Goal: Find specific page/section: Find specific page/section

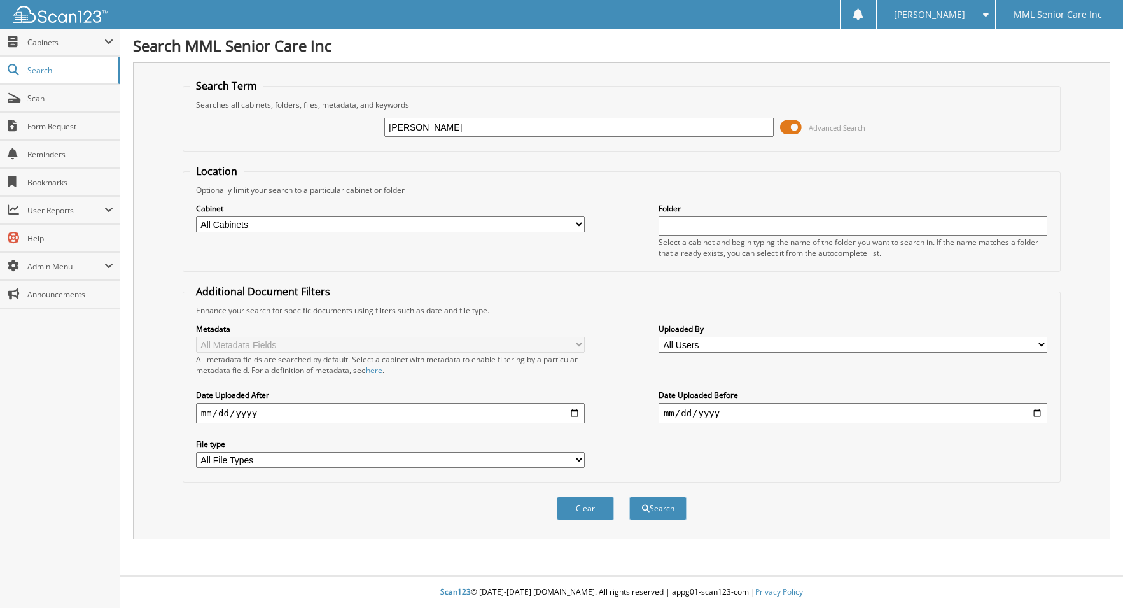
type input "[PERSON_NAME]"
click at [629, 496] on button "Search" at bounding box center [657, 508] width 57 height 24
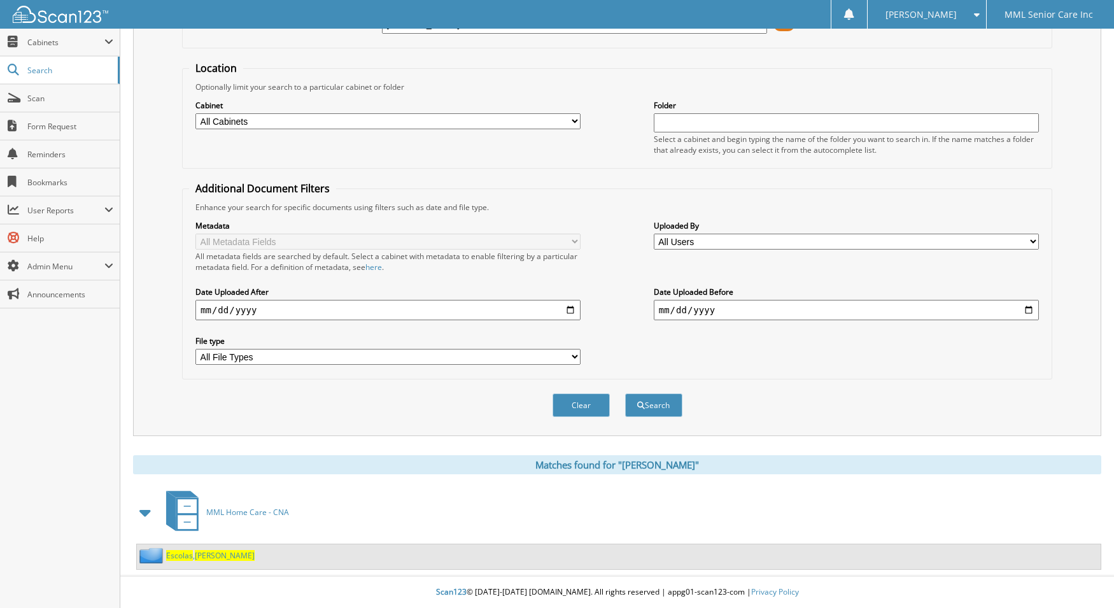
click at [183, 560] on span "Escolas" at bounding box center [179, 555] width 27 height 11
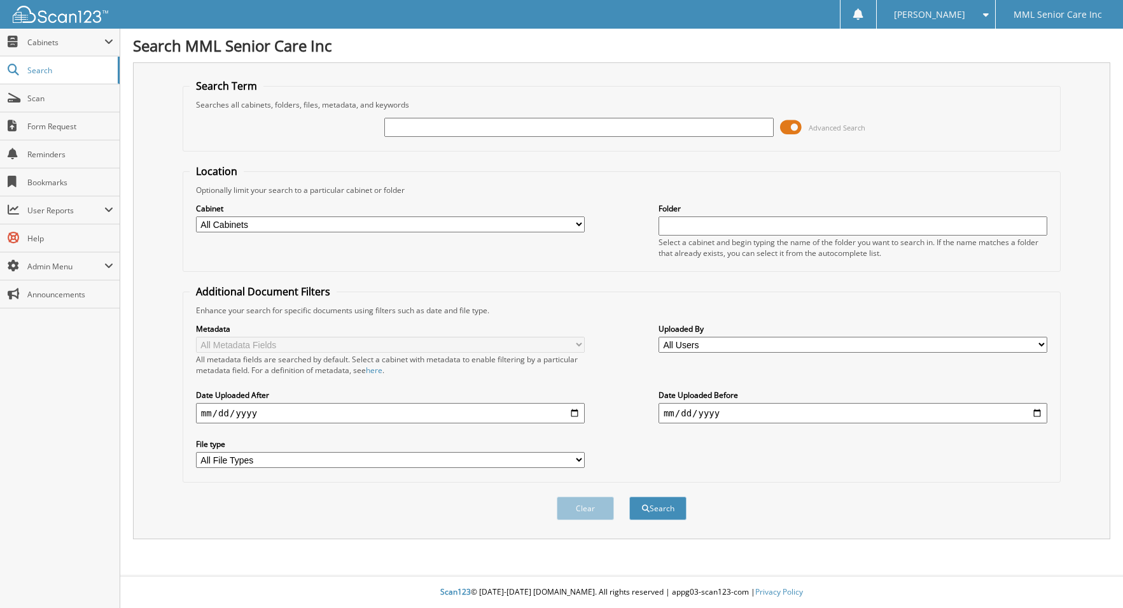
click at [423, 126] on input "text" at bounding box center [578, 127] width 389 height 19
type input "Sarah Marcoccio"
click at [629, 496] on button "Search" at bounding box center [657, 508] width 57 height 24
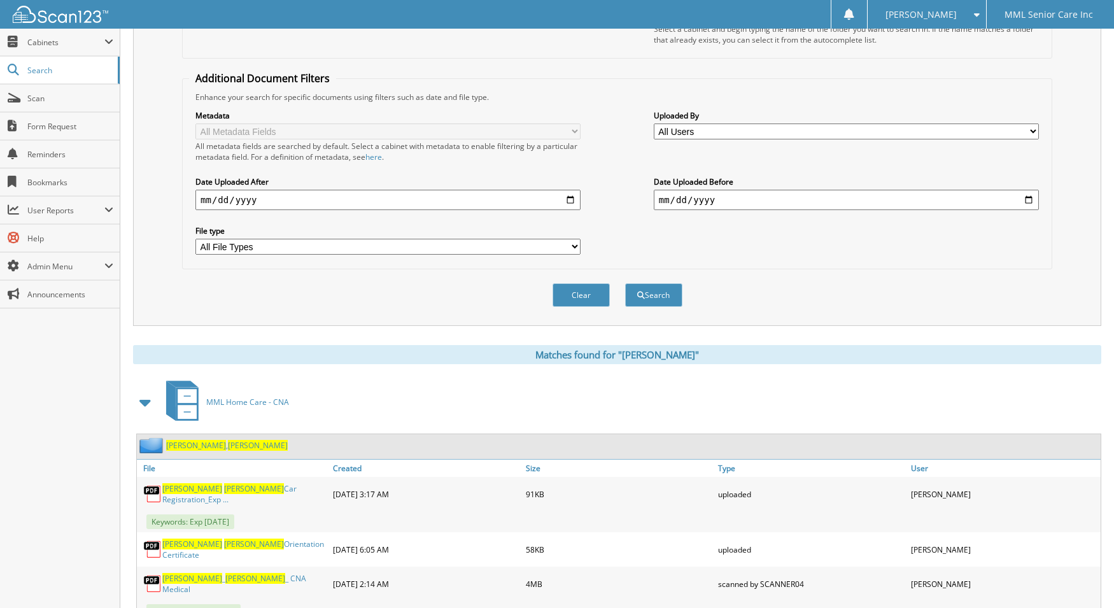
scroll to position [459, 0]
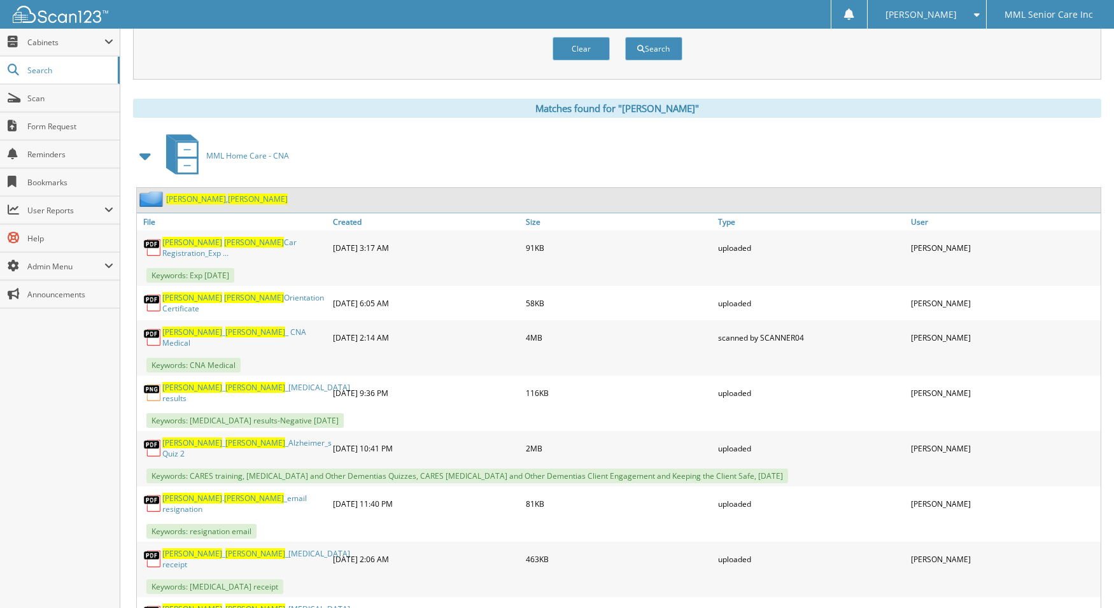
click at [228, 202] on span "[PERSON_NAME]" at bounding box center [258, 198] width 60 height 11
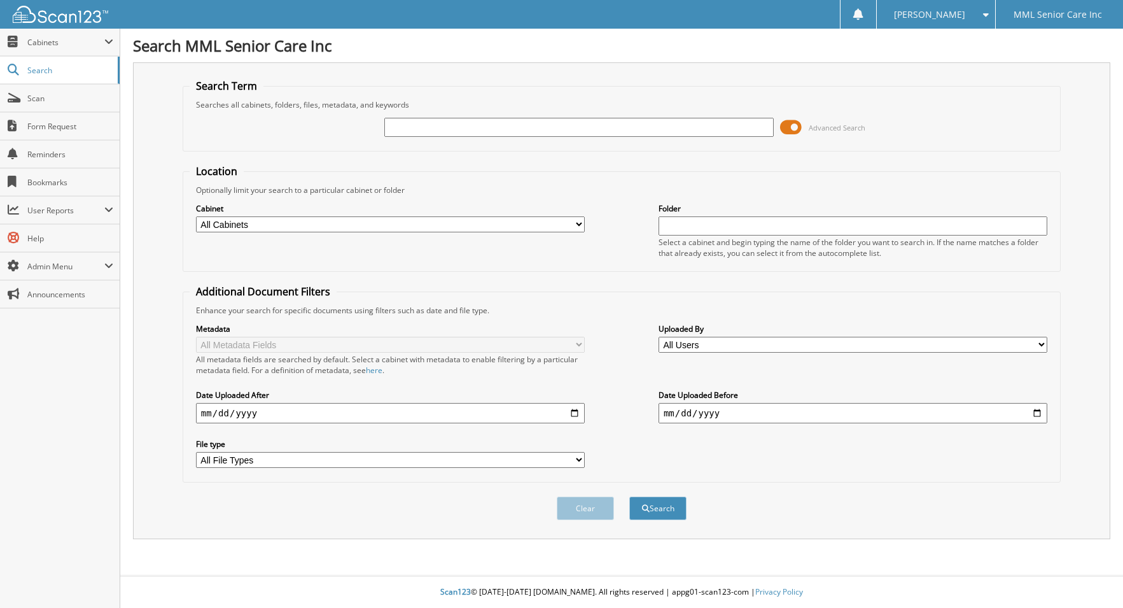
click at [465, 125] on input "text" at bounding box center [578, 127] width 389 height 19
type input "Escolas"
click at [629, 496] on button "Search" at bounding box center [657, 508] width 57 height 24
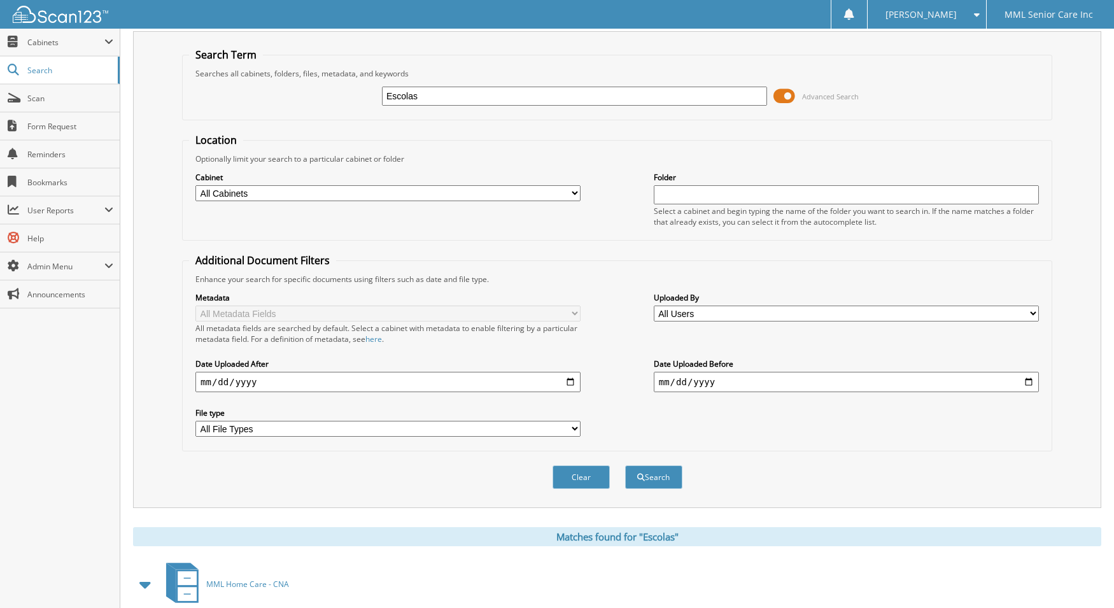
scroll to position [103, 0]
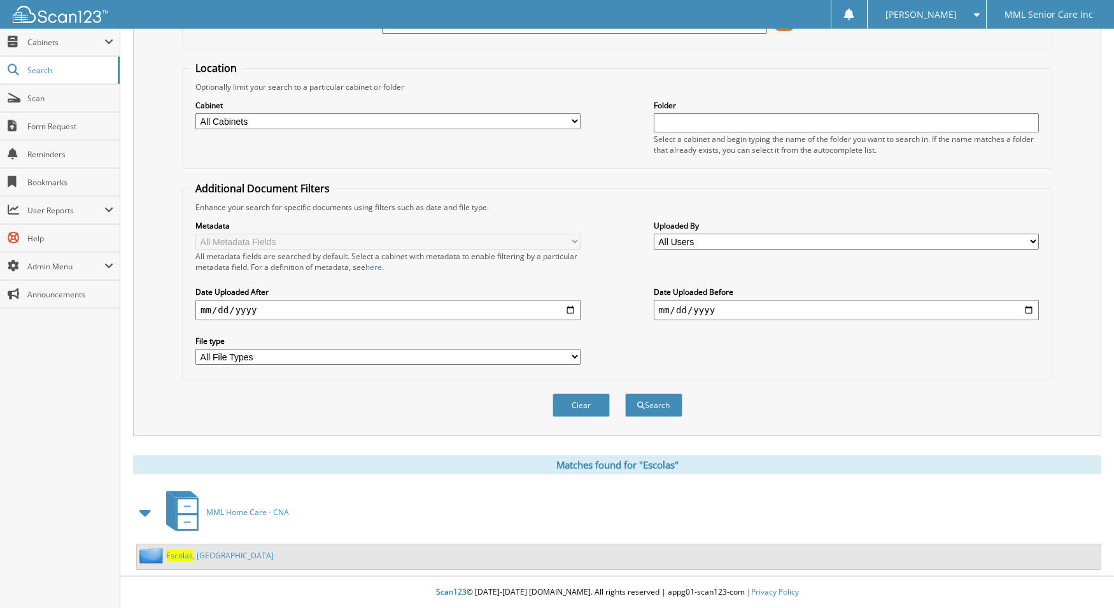
click at [211, 556] on link "Escolas , Bethany" at bounding box center [220, 555] width 108 height 11
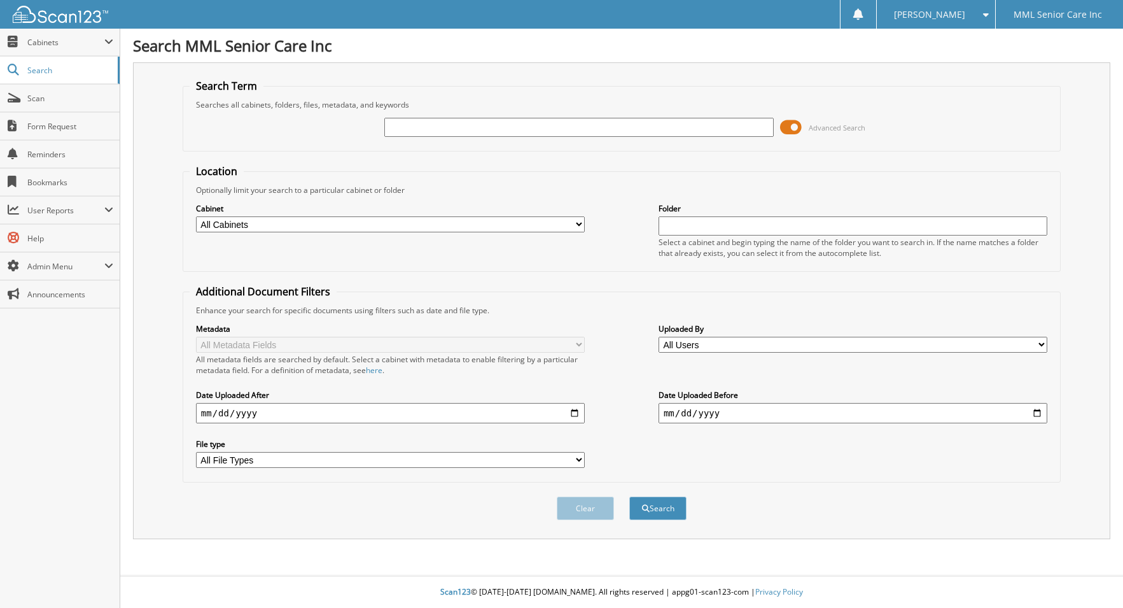
click at [479, 126] on input "text" at bounding box center [578, 127] width 389 height 19
type input "[PERSON_NAME]"
click at [666, 515] on button "Search" at bounding box center [657, 508] width 57 height 24
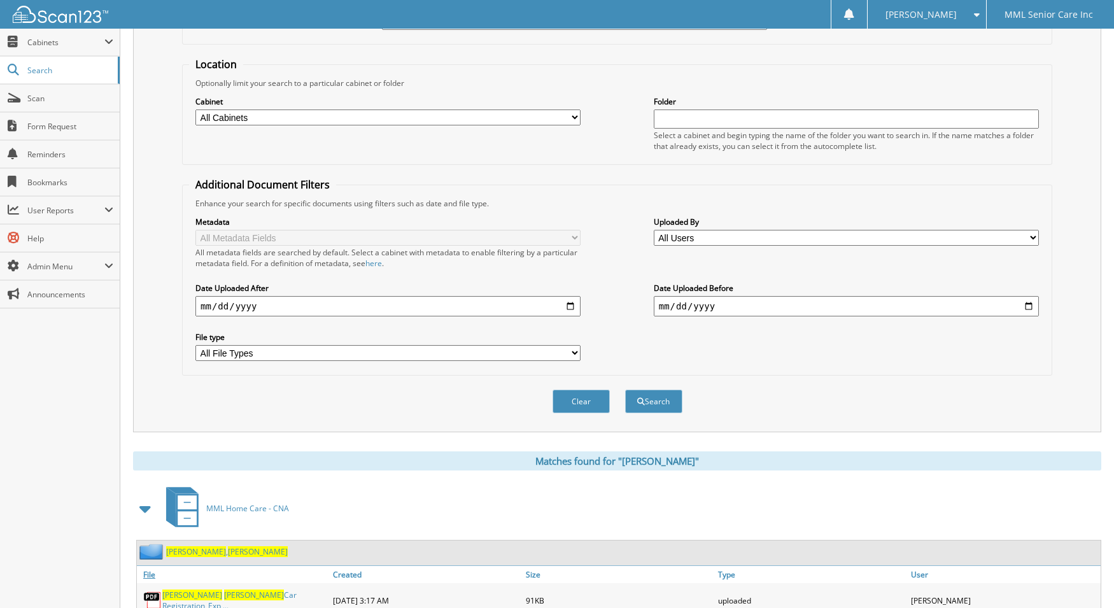
scroll to position [153, 0]
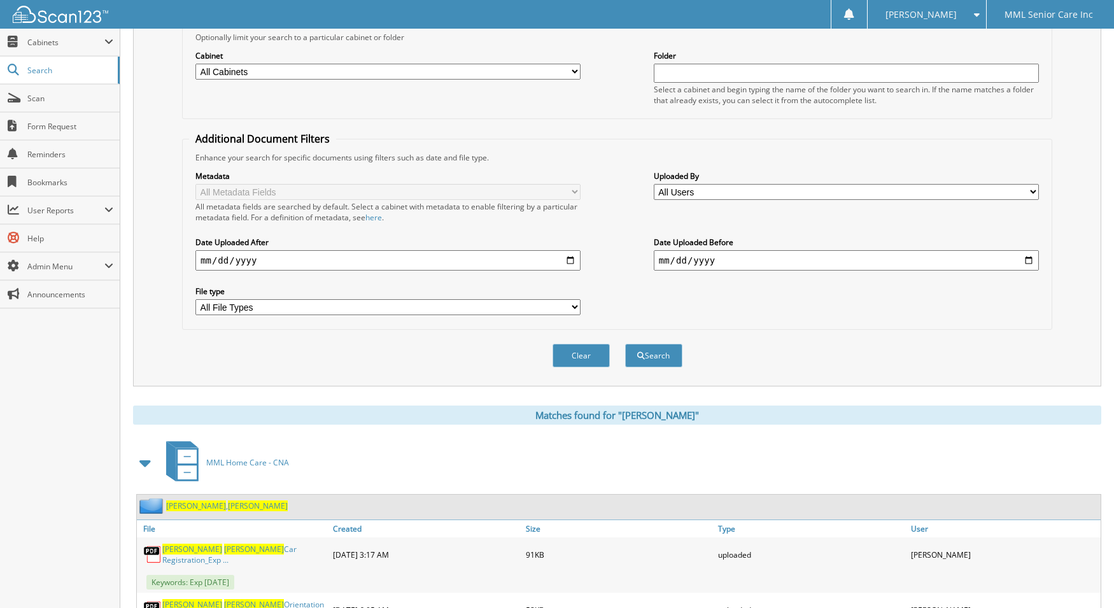
click at [189, 510] on span "[PERSON_NAME]" at bounding box center [196, 505] width 60 height 11
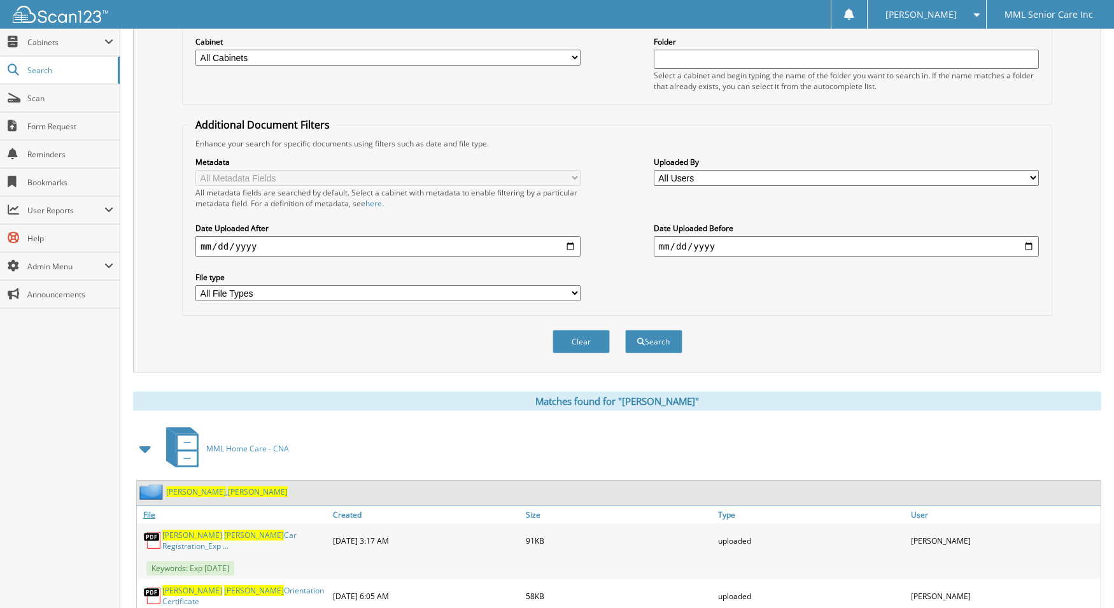
scroll to position [181, 0]
